Goal: Task Accomplishment & Management: Complete application form

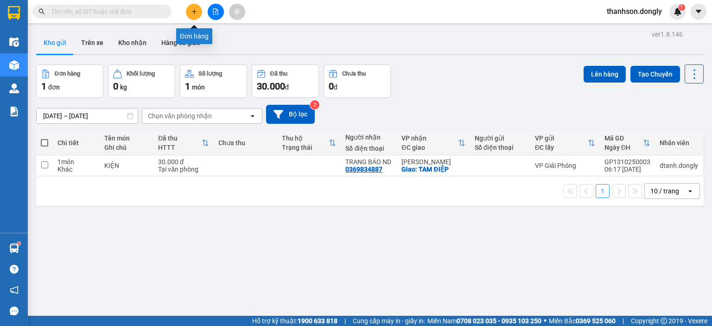
click at [193, 9] on icon "plus" at bounding box center [194, 11] width 6 height 6
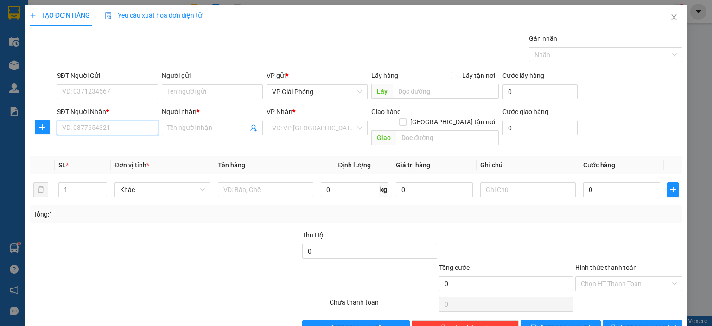
click at [104, 127] on input "SĐT Người Nhận *" at bounding box center [107, 127] width 101 height 15
type input "0944141102"
click at [120, 143] on div "0944141102 - TUẤN" at bounding box center [106, 146] width 89 height 10
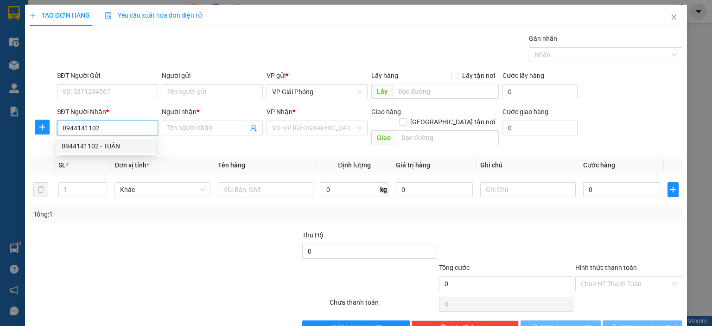
type input "TUẤN"
checkbox input "true"
type input "TT NC CTY HÀ DUY"
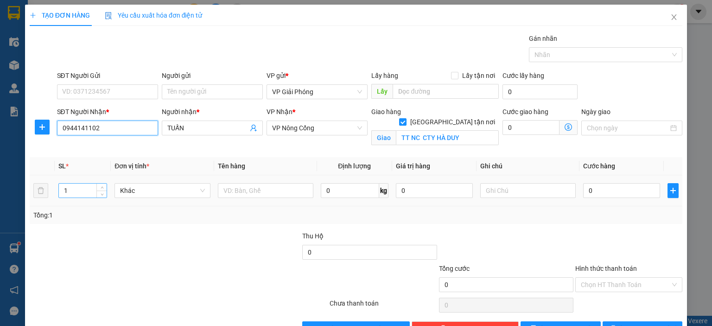
type input "0944141102"
click at [82, 186] on input "1" at bounding box center [83, 191] width 48 height 14
type input "8"
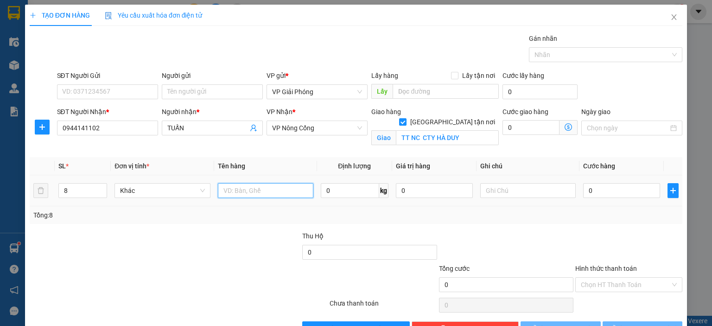
click at [259, 183] on input "text" at bounding box center [265, 190] width 95 height 15
type input "kiện"
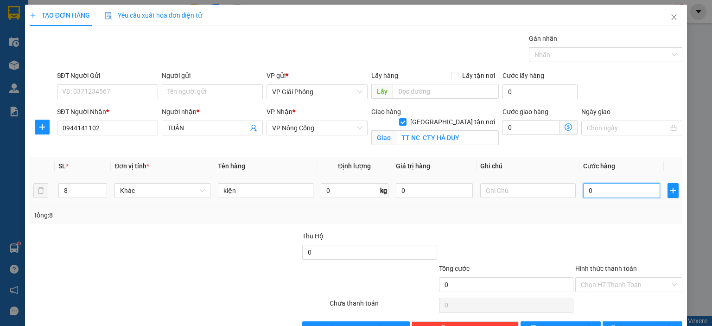
click at [597, 192] on input "0" at bounding box center [621, 190] width 77 height 15
type input "4"
type input "40"
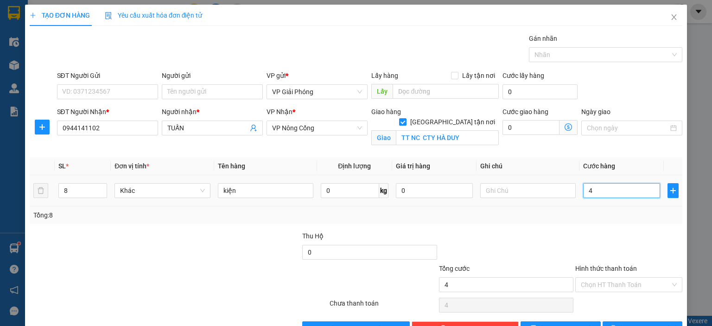
type input "40"
type input "400"
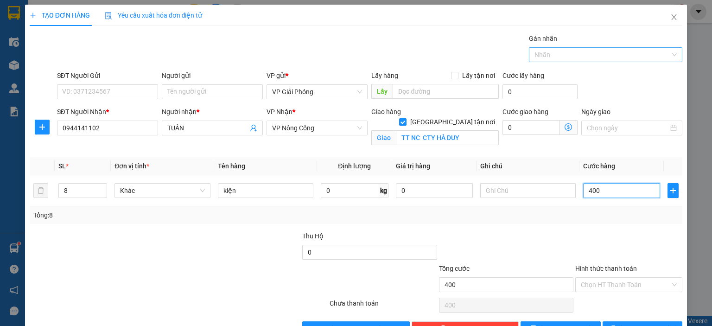
click at [563, 56] on div at bounding box center [600, 54] width 139 height 11
type input "400.000"
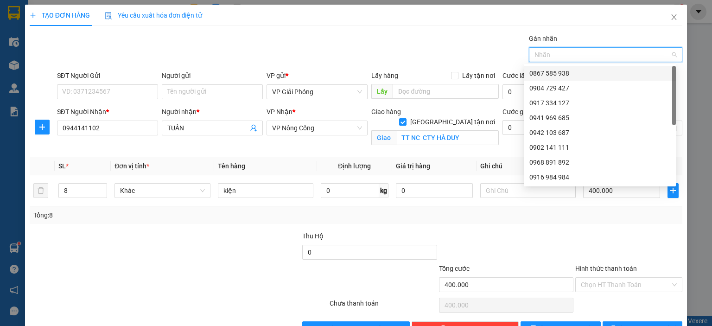
click at [570, 71] on div "0867 585 938" at bounding box center [599, 73] width 141 height 10
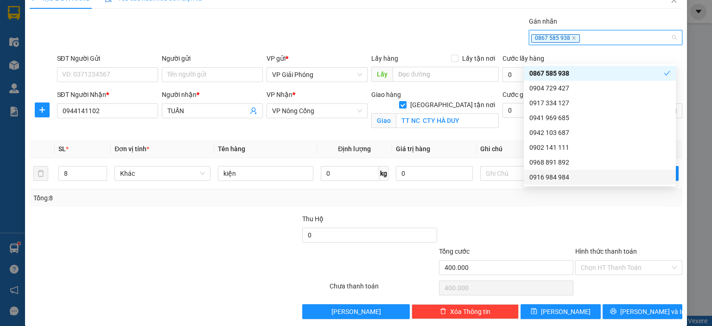
scroll to position [27, 0]
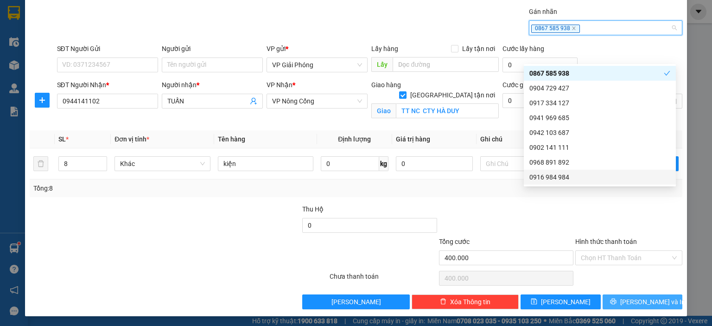
click at [632, 299] on span "[PERSON_NAME] và In" at bounding box center [652, 302] width 65 height 10
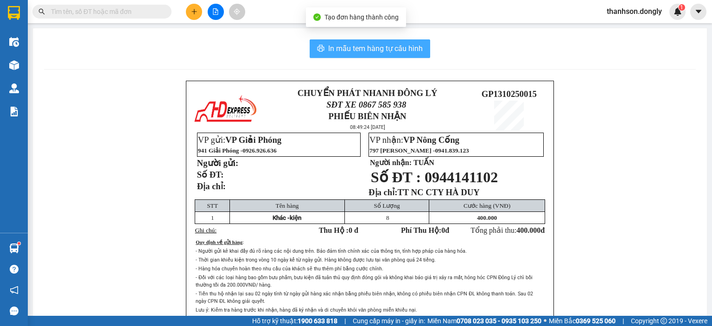
click at [387, 49] on span "In mẫu tem hàng tự cấu hình" at bounding box center [375, 49] width 95 height 12
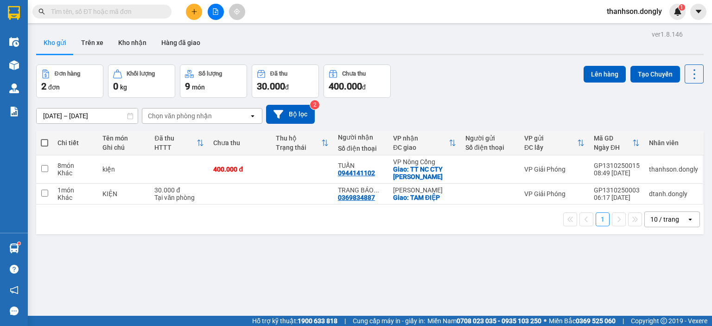
drag, startPoint x: 537, startPoint y: 283, endPoint x: 537, endPoint y: 276, distance: 7.0
click at [537, 283] on div "ver 1.8.146 Kho gửi Trên xe Kho nhận Hàng đã giao Đơn hàng 2 đơn Khối lượng 0 k…" at bounding box center [369, 191] width 675 height 326
click at [627, 167] on icon at bounding box center [630, 169] width 6 height 6
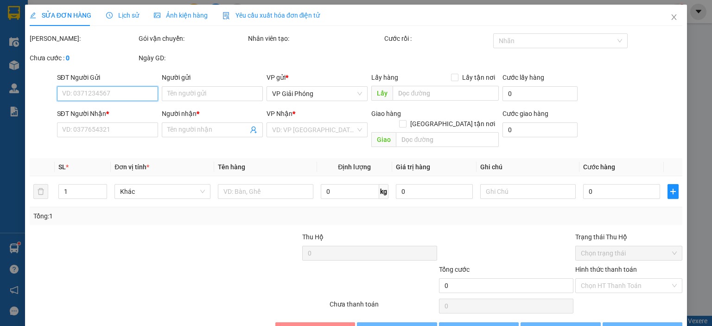
type input "0944141102"
type input "TUẤN"
checkbox input "true"
type input "TT NC CTY HÀ DUY"
type input "400.000"
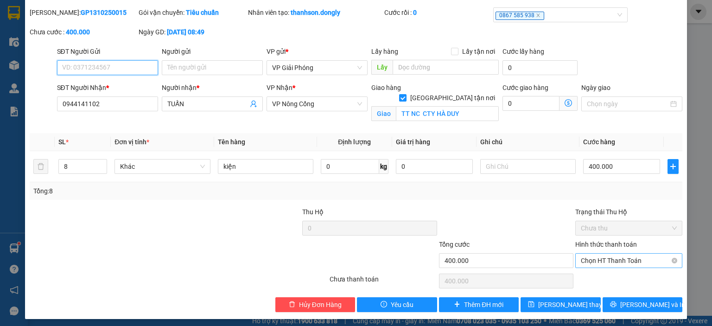
scroll to position [29, 0]
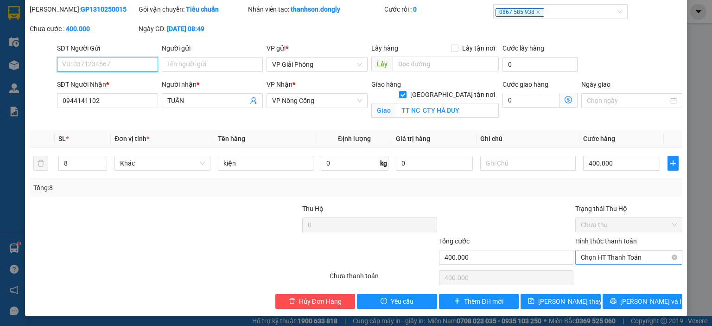
click at [609, 257] on span "Chọn HT Thanh Toán" at bounding box center [629, 257] width 96 height 14
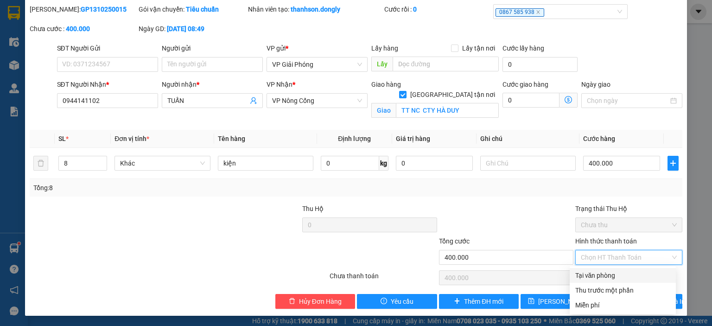
click at [606, 273] on div "Tại văn phòng" at bounding box center [622, 275] width 95 height 10
type input "0"
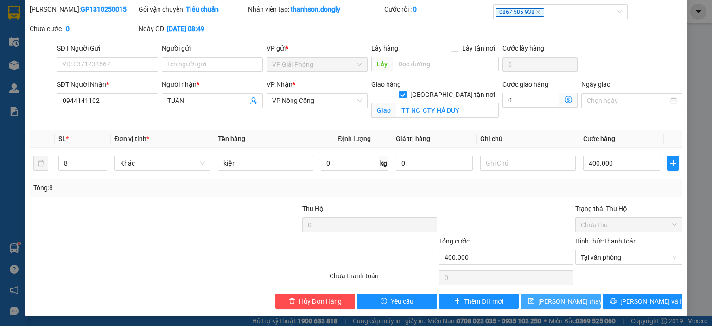
click at [571, 298] on span "[PERSON_NAME] thay đổi" at bounding box center [575, 301] width 74 height 10
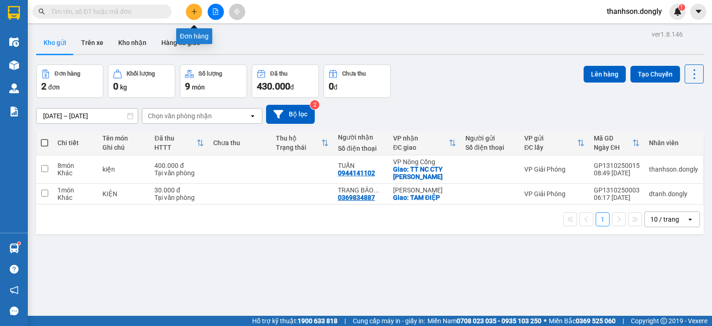
click at [198, 13] on button at bounding box center [194, 12] width 16 height 16
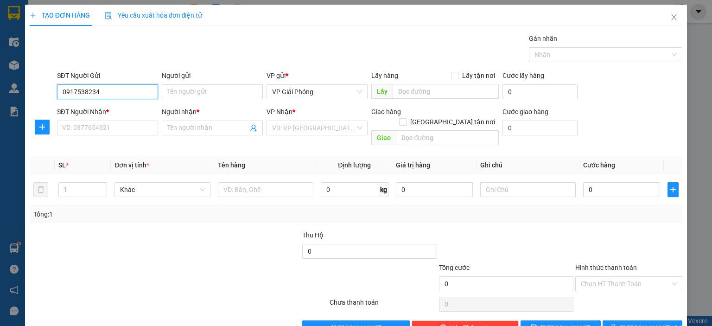
type input "0917538234"
drag, startPoint x: 4, startPoint y: 79, endPoint x: 0, endPoint y: 82, distance: 4.9
click at [3, 79] on div "TẠO ĐƠN HÀNG Yêu cầu xuất hóa đơn điện tử Transit Pickup Surcharge Ids Transit …" at bounding box center [356, 163] width 712 height 326
click at [87, 130] on input "SĐT Người Nhận *" at bounding box center [107, 127] width 101 height 15
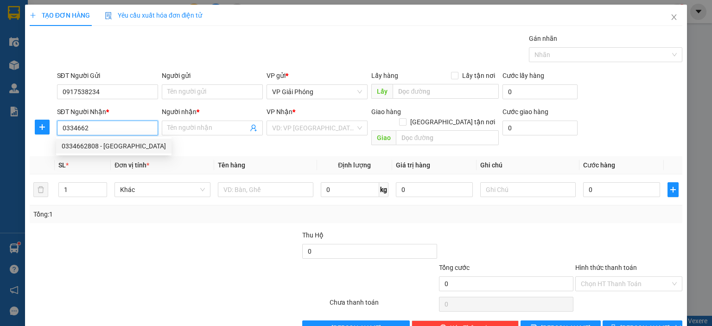
click at [88, 146] on div "0334662808 - [GEOGRAPHIC_DATA]" at bounding box center [114, 146] width 104 height 10
type input "0334662808"
type input "[PERSON_NAME]"
checkbox input "true"
type input "[PERSON_NAME]"
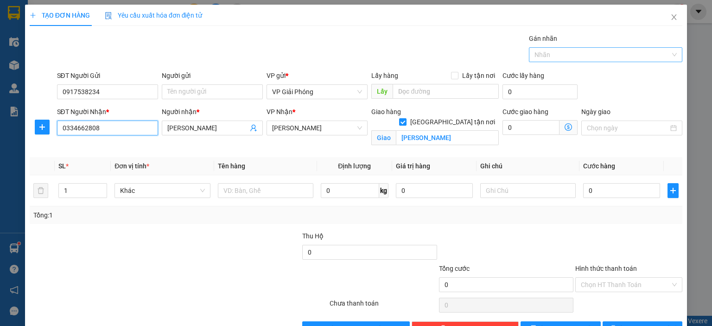
click at [545, 56] on div at bounding box center [600, 54] width 139 height 11
type input "0334662808"
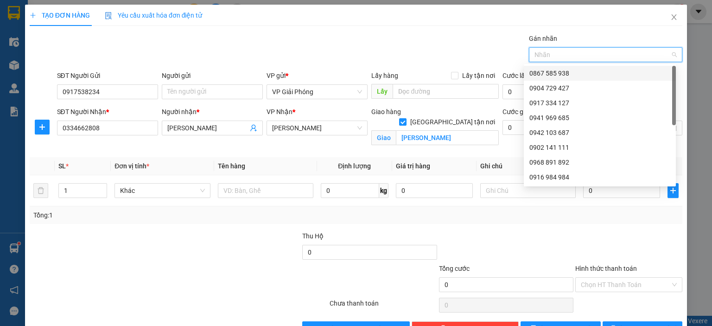
click at [551, 70] on div "0867 585 938" at bounding box center [599, 73] width 141 height 10
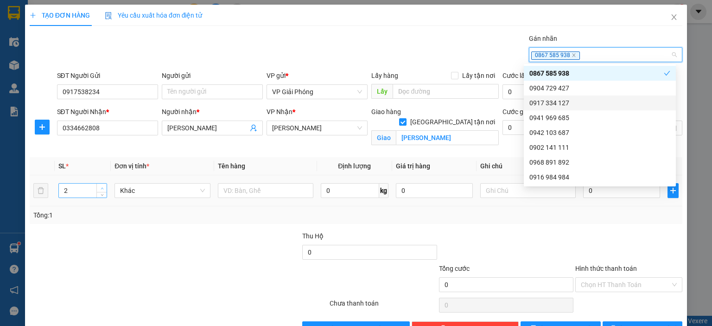
click at [101, 187] on icon "up" at bounding box center [102, 188] width 3 height 3
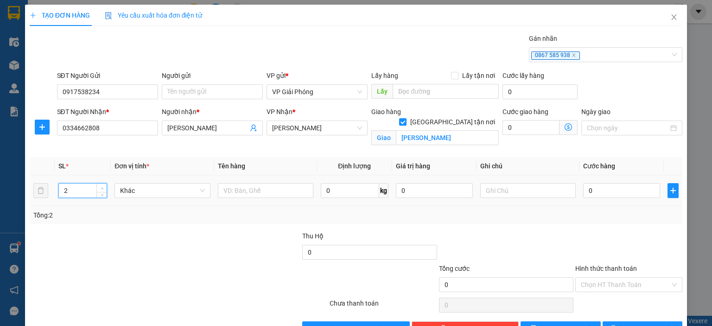
type input "3"
click at [101, 187] on icon "up" at bounding box center [102, 188] width 3 height 3
click at [250, 185] on input "text" at bounding box center [265, 190] width 95 height 15
type input "bao"
click at [602, 188] on input "0" at bounding box center [621, 190] width 77 height 15
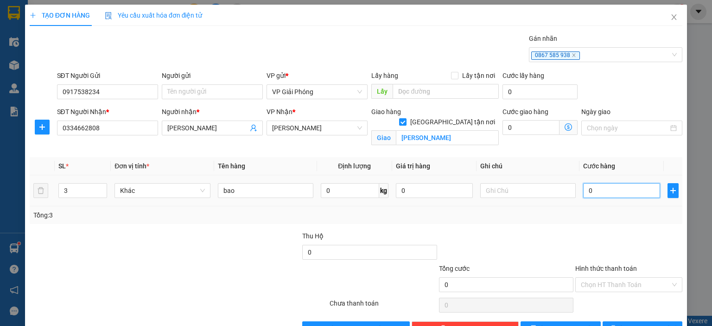
type input "2"
type input "25"
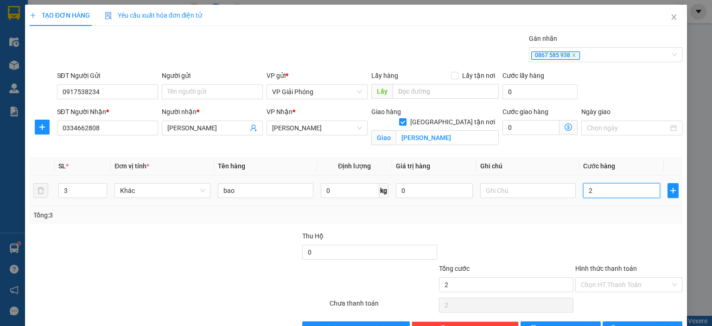
type input "25"
type input "250"
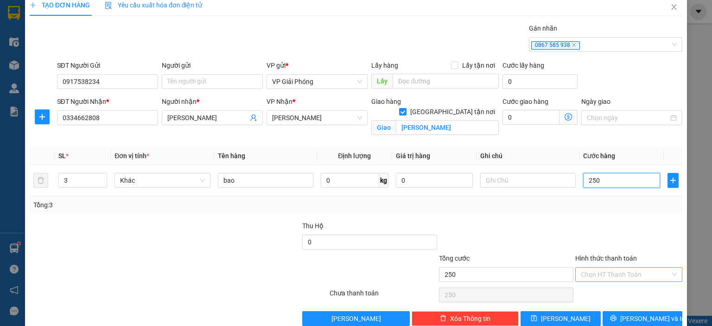
scroll to position [27, 0]
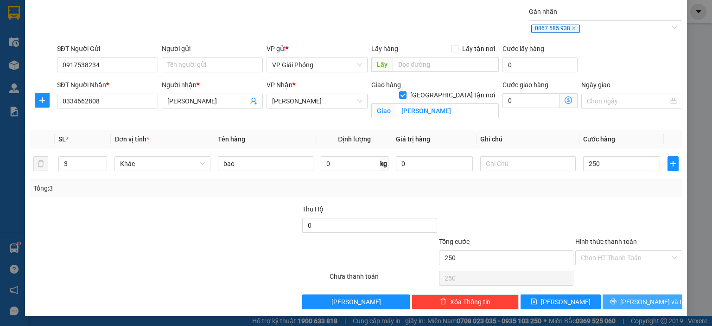
type input "250.000"
click at [632, 303] on span "[PERSON_NAME] và In" at bounding box center [652, 302] width 65 height 10
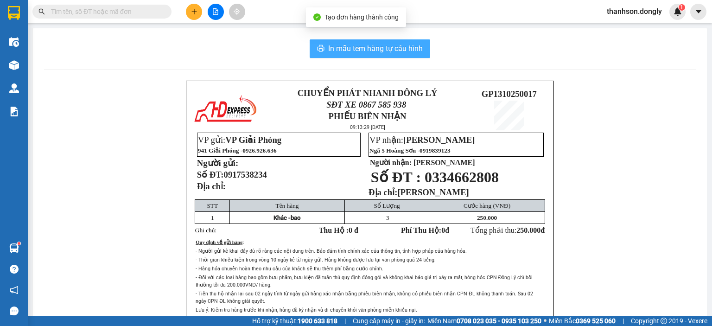
click at [387, 54] on span "In mẫu tem hàng tự cấu hình" at bounding box center [375, 49] width 95 height 12
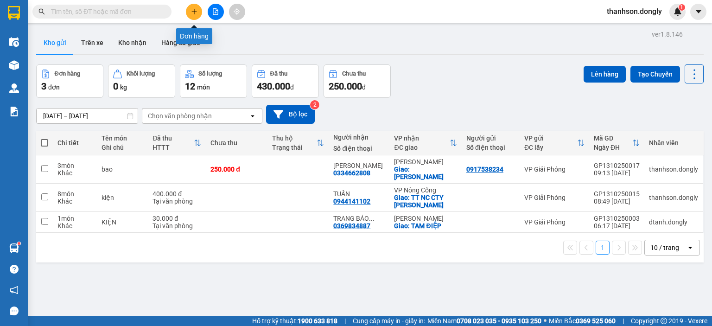
click at [195, 14] on icon "plus" at bounding box center [194, 11] width 6 height 6
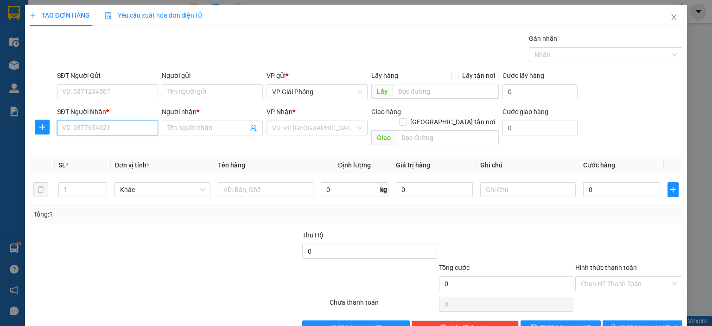
click at [127, 127] on input "SĐT Người Nhận *" at bounding box center [107, 127] width 101 height 15
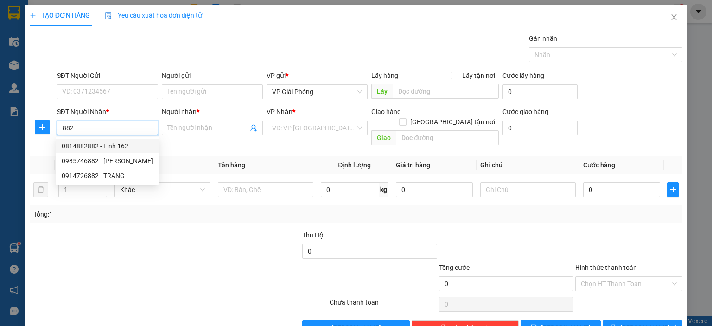
click at [113, 147] on div "0814882882 - Linh 162" at bounding box center [107, 146] width 91 height 10
type input "0814882882"
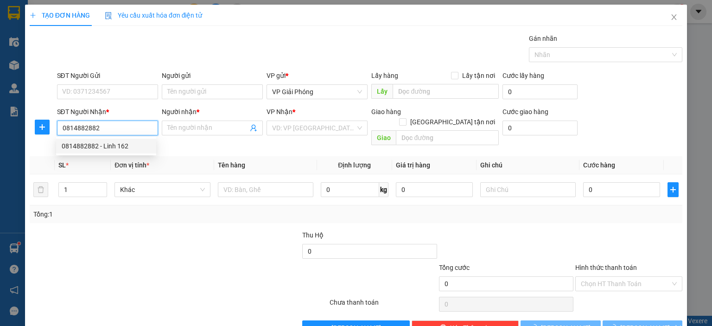
type input "Linh 162"
checkbox input "true"
type input "162 HẢI THƯỢNG LÃN ÔNG"
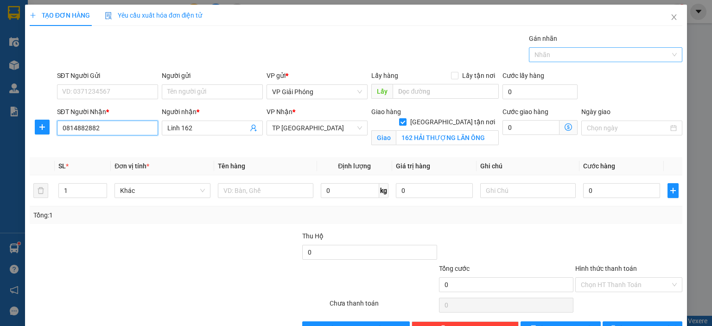
click at [537, 53] on div at bounding box center [600, 54] width 139 height 11
type input "0814882882"
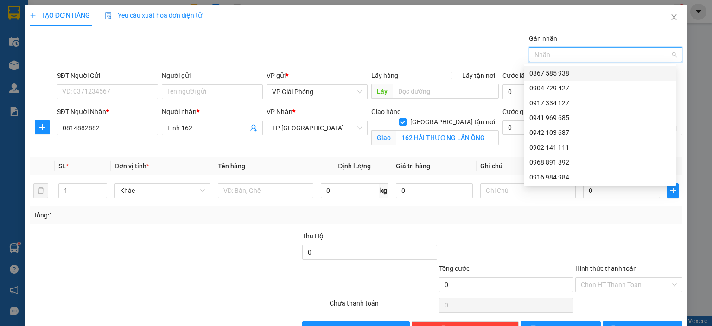
click at [531, 73] on div "0867 585 938" at bounding box center [599, 73] width 141 height 10
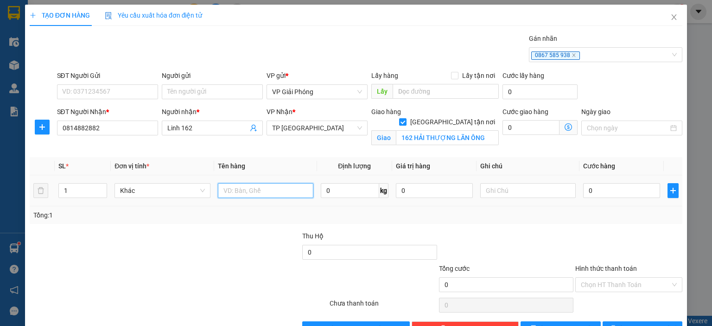
click at [241, 189] on input "text" at bounding box center [265, 190] width 95 height 15
type input "kiện"
click at [601, 194] on input "0" at bounding box center [621, 190] width 77 height 15
type input "3"
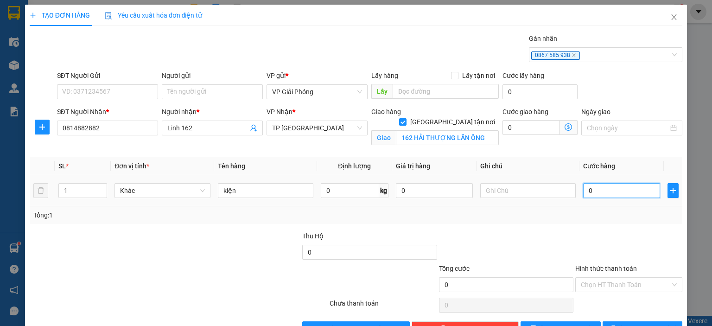
type input "3"
type input "30"
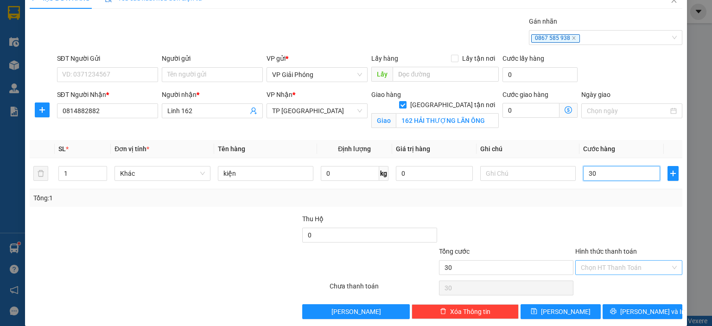
scroll to position [27, 0]
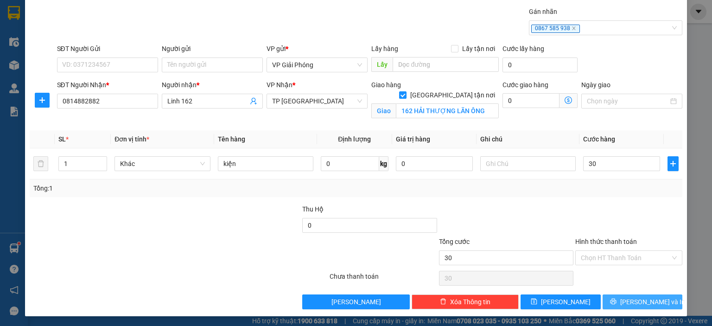
type input "30.000"
click at [640, 303] on span "[PERSON_NAME] và In" at bounding box center [652, 302] width 65 height 10
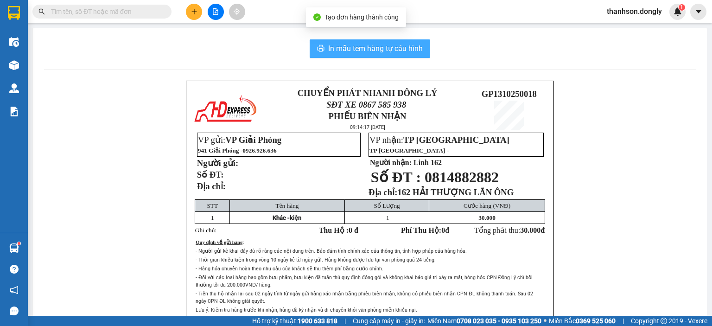
click at [337, 50] on span "In mẫu tem hàng tự cấu hình" at bounding box center [375, 49] width 95 height 12
